Goal: Transaction & Acquisition: Purchase product/service

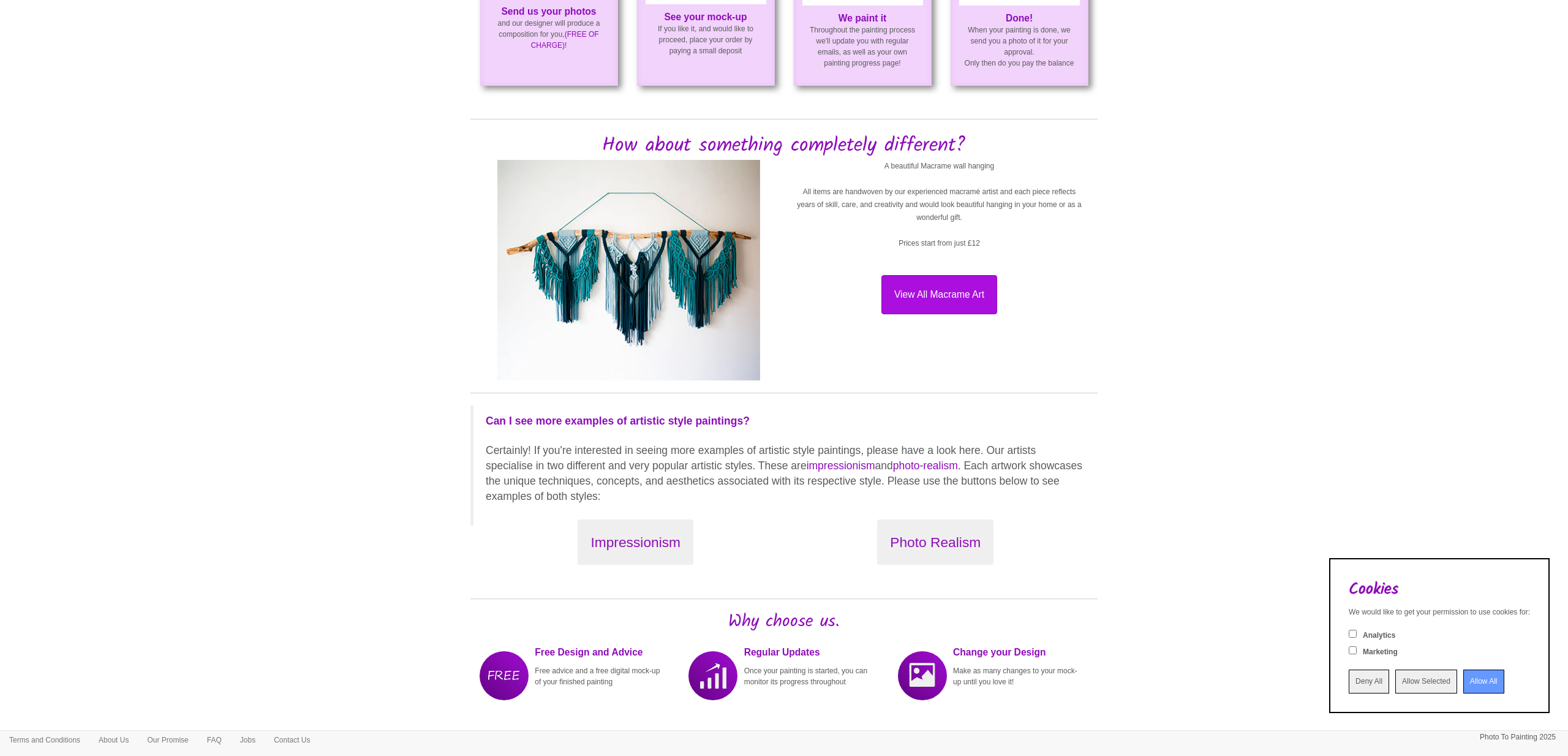
scroll to position [982, 0]
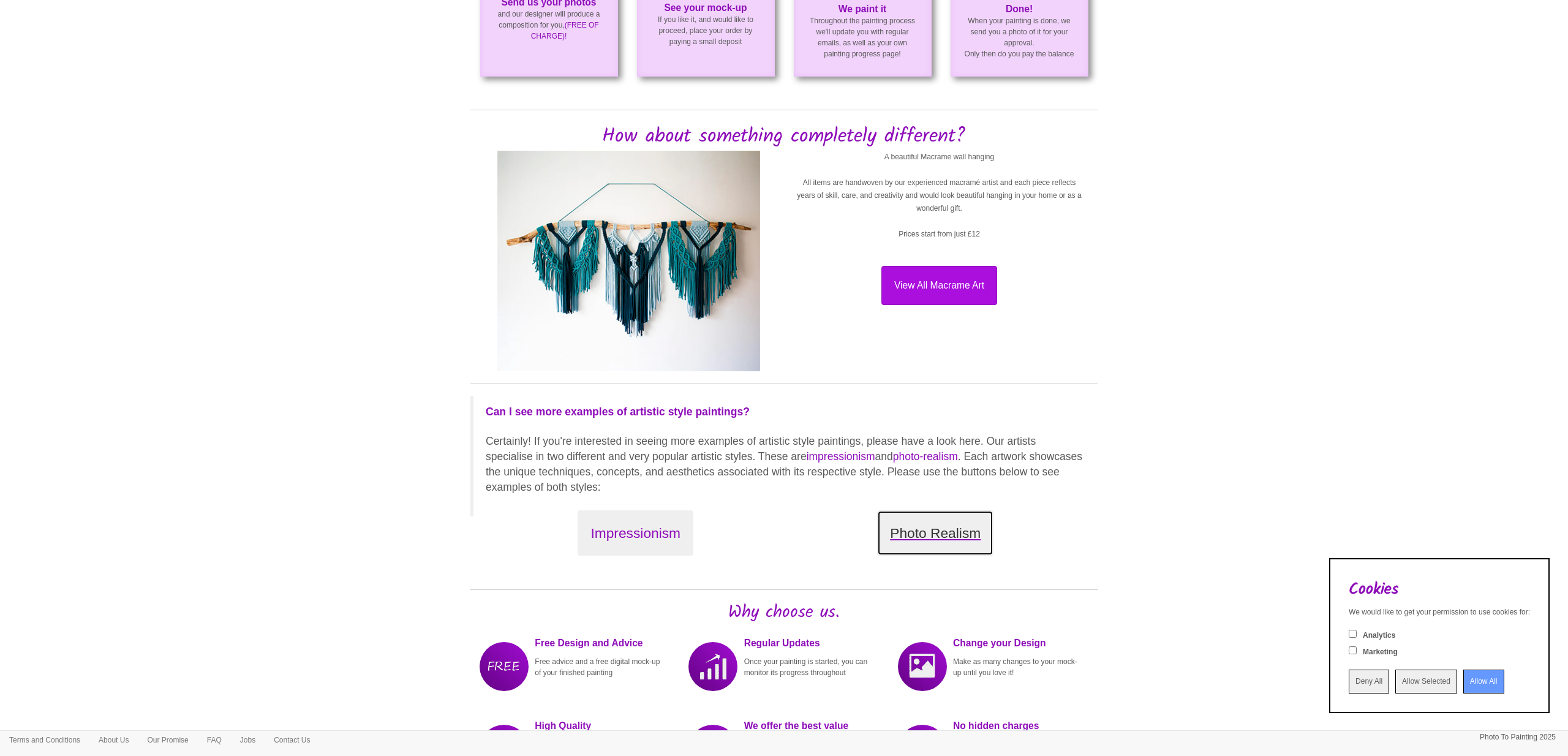
click at [970, 528] on button "Photo Realism" at bounding box center [935, 533] width 116 height 46
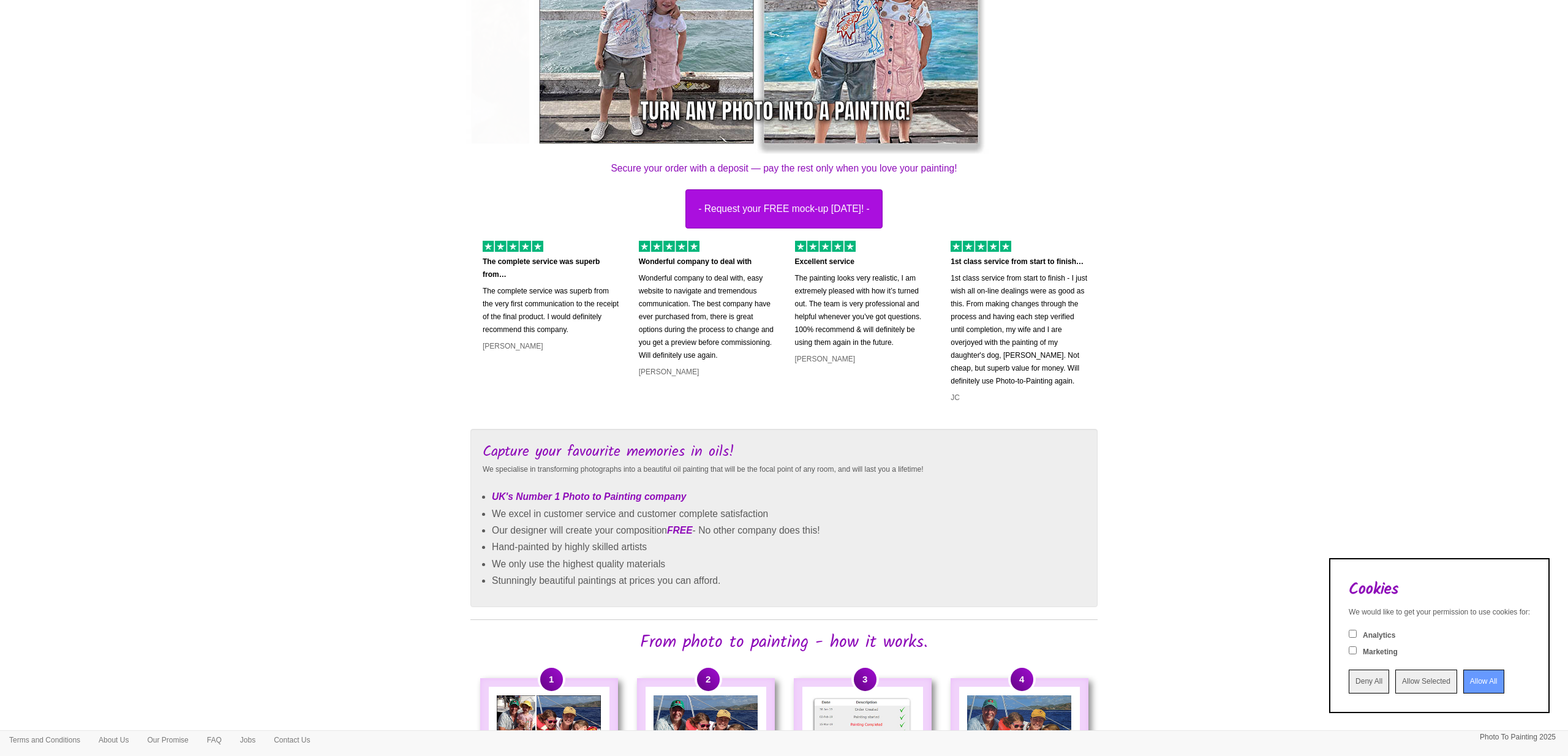
scroll to position [0, 0]
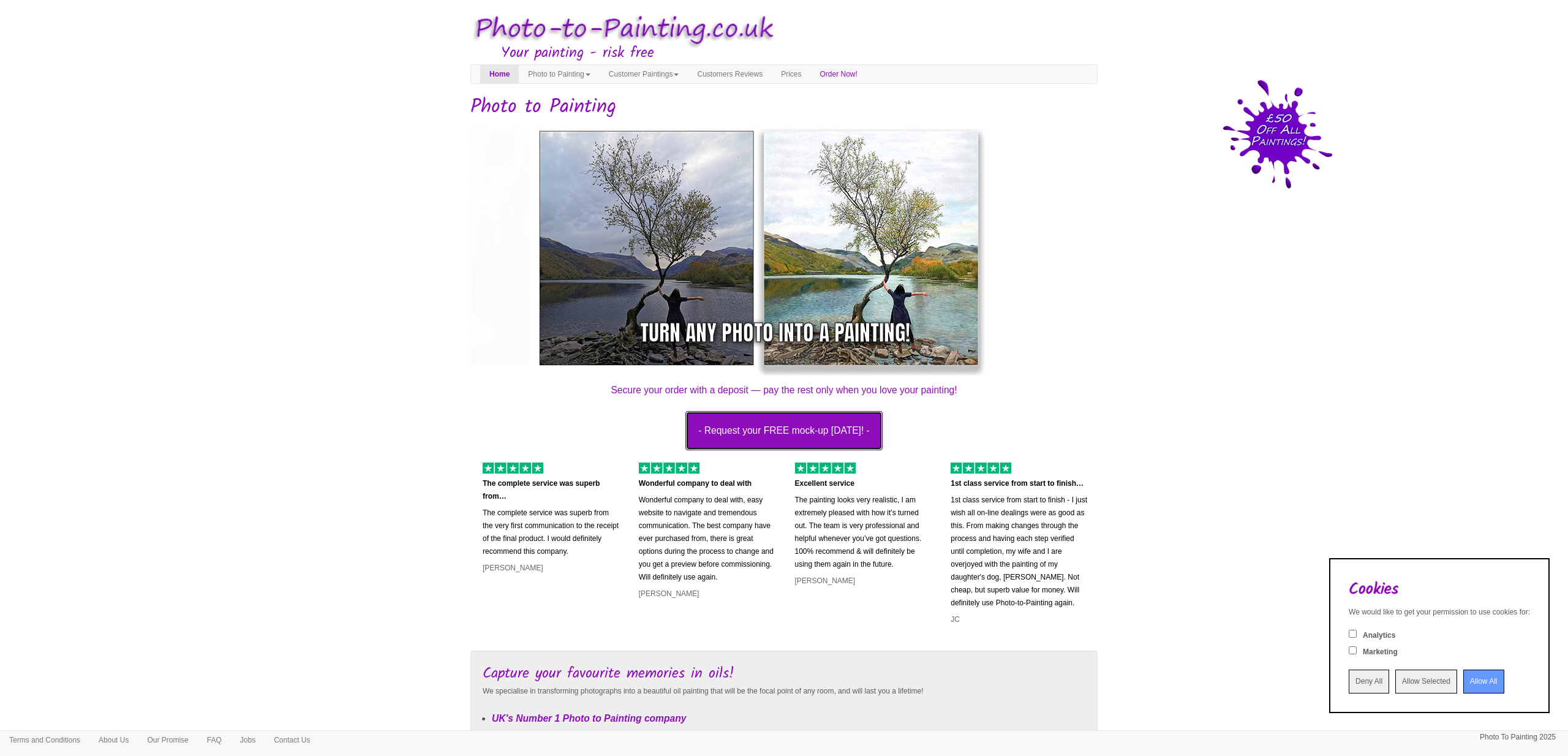
click at [755, 437] on button "- Request your FREE mock-up [DATE]! -" at bounding box center [784, 430] width 198 height 39
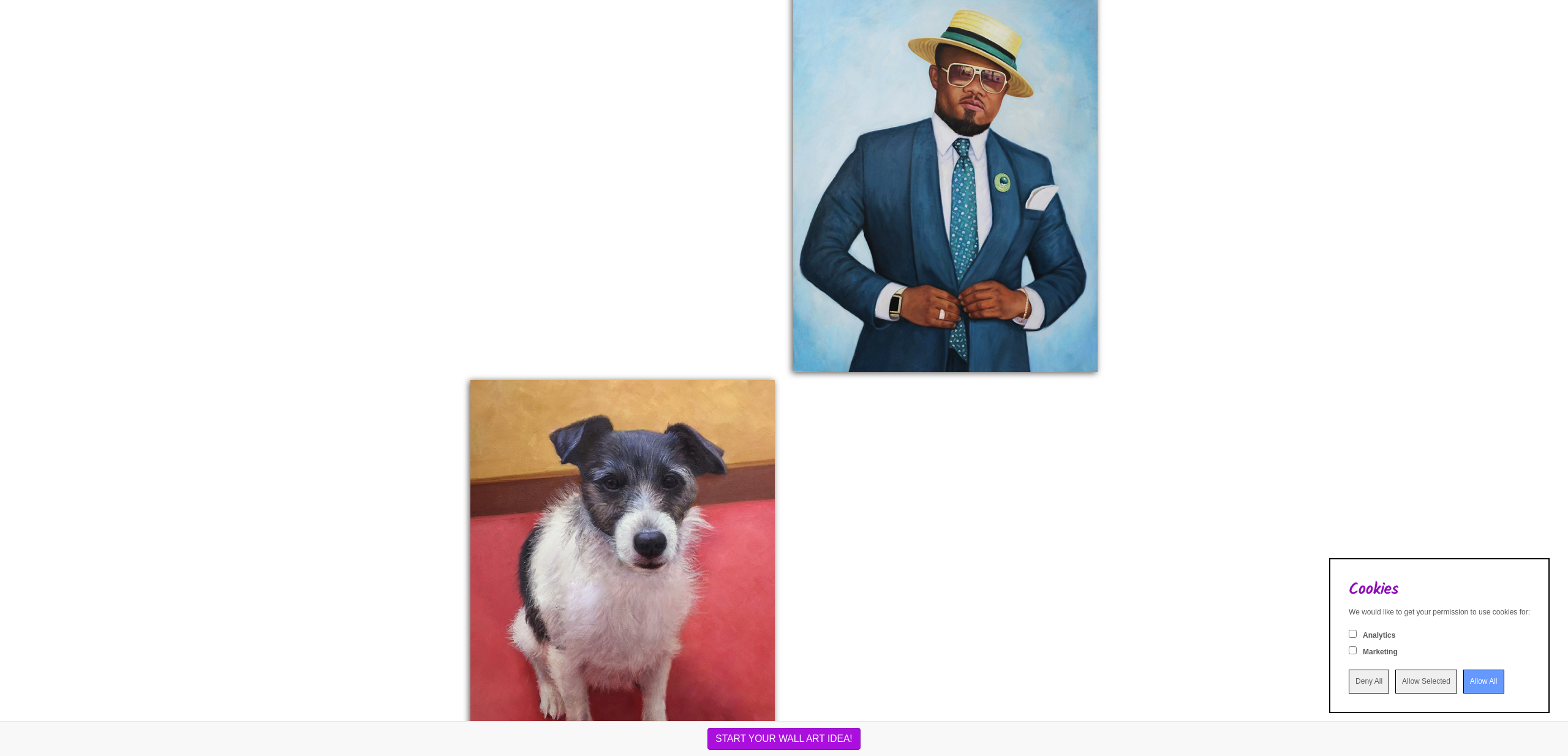
scroll to position [1690, 0]
